Goal: Transaction & Acquisition: Purchase product/service

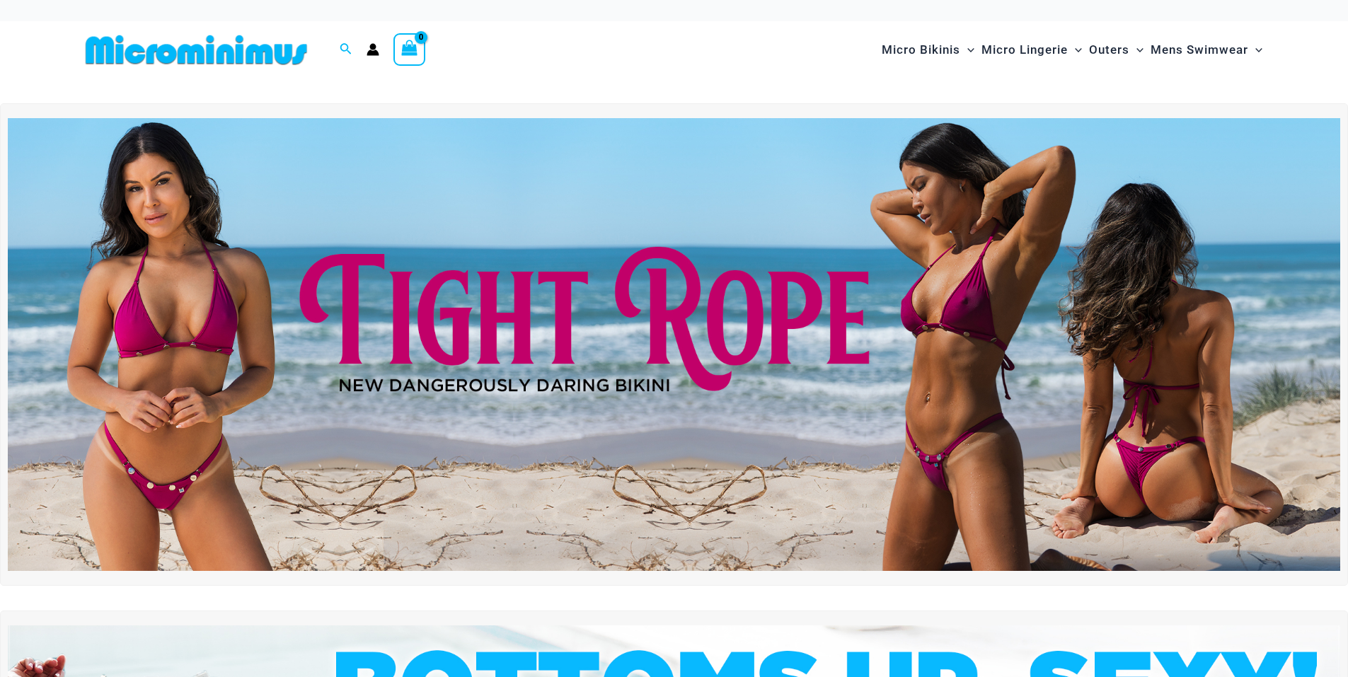
click at [512, 323] on img at bounding box center [674, 344] width 1333 height 453
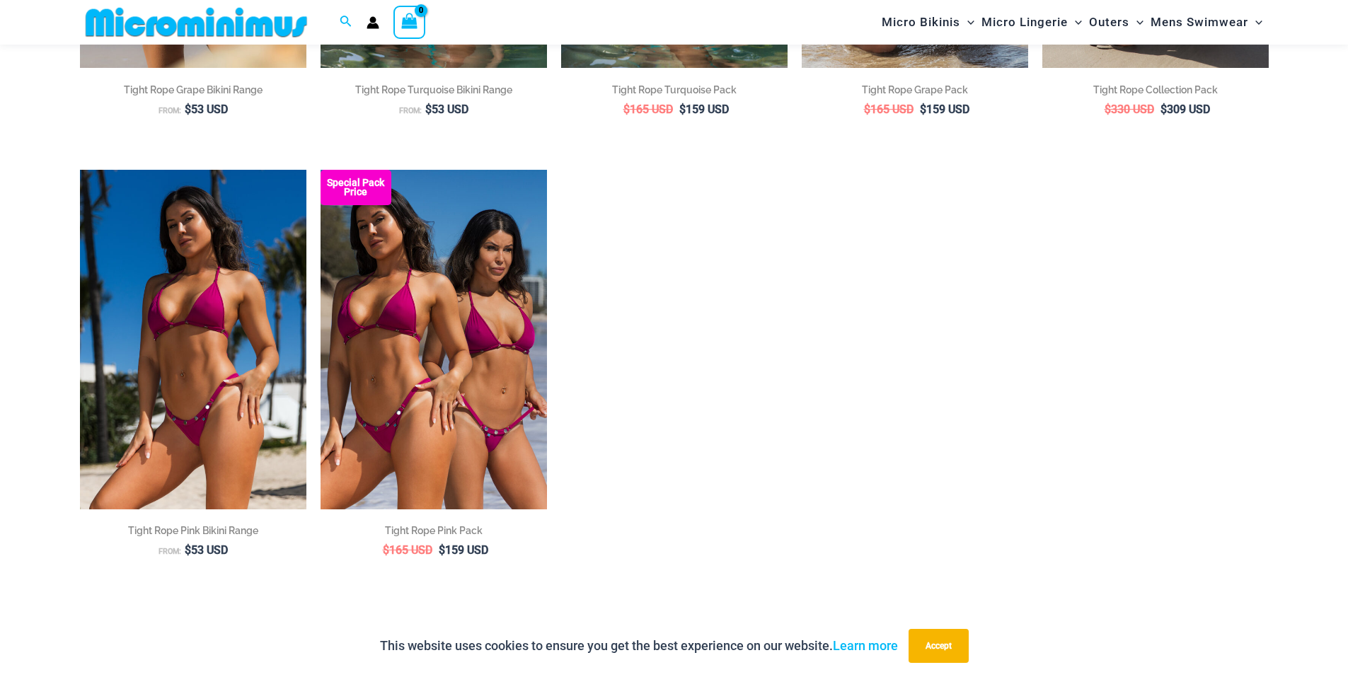
scroll to position [486, 0]
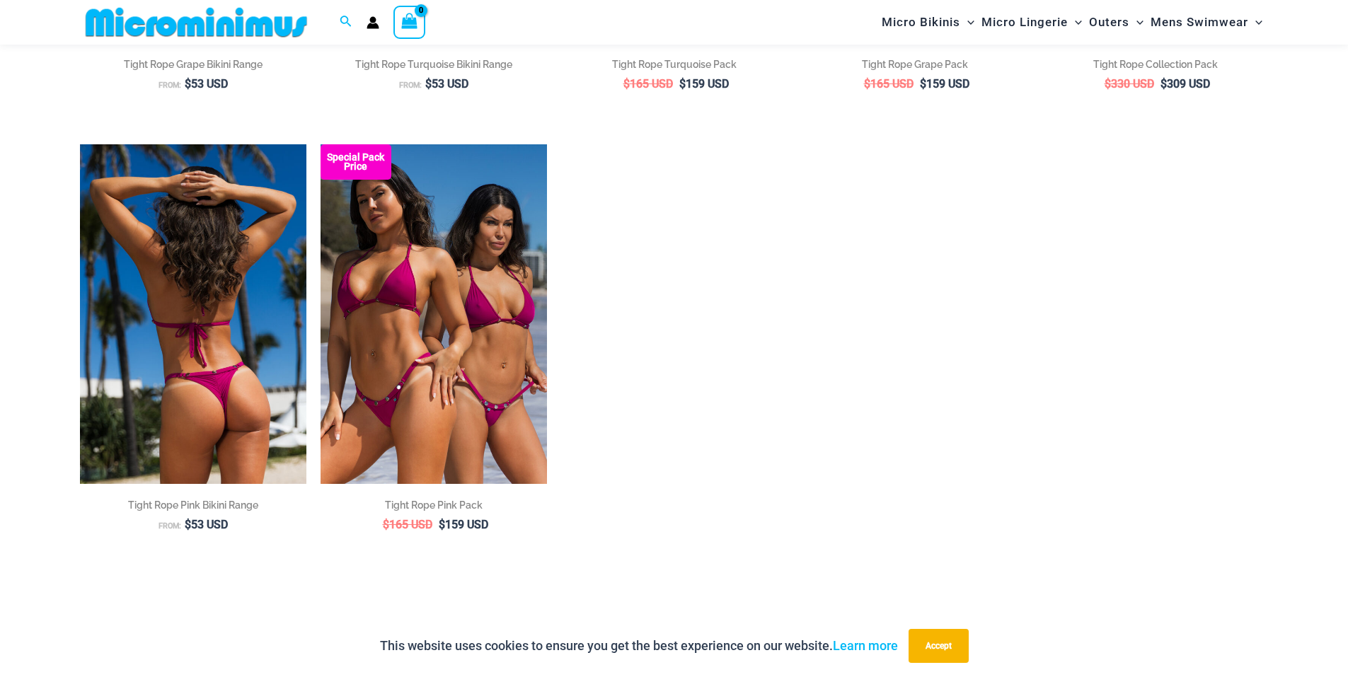
click at [220, 358] on img at bounding box center [193, 314] width 226 height 340
